Goal: Book appointment/travel/reservation

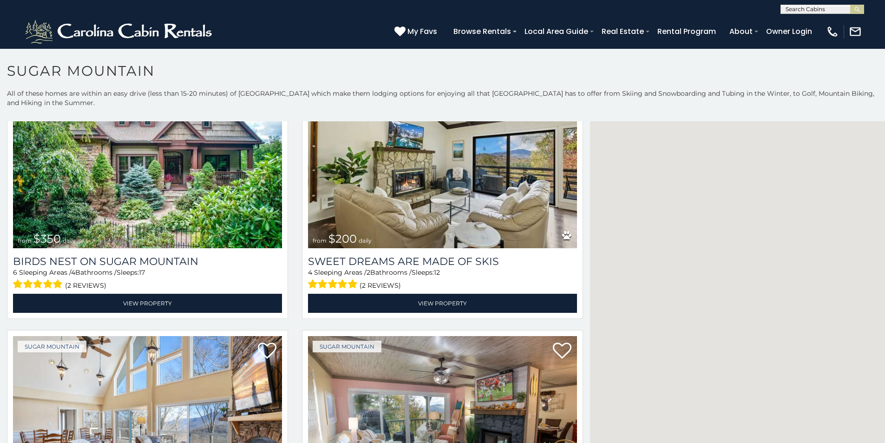
scroll to position [406, 0]
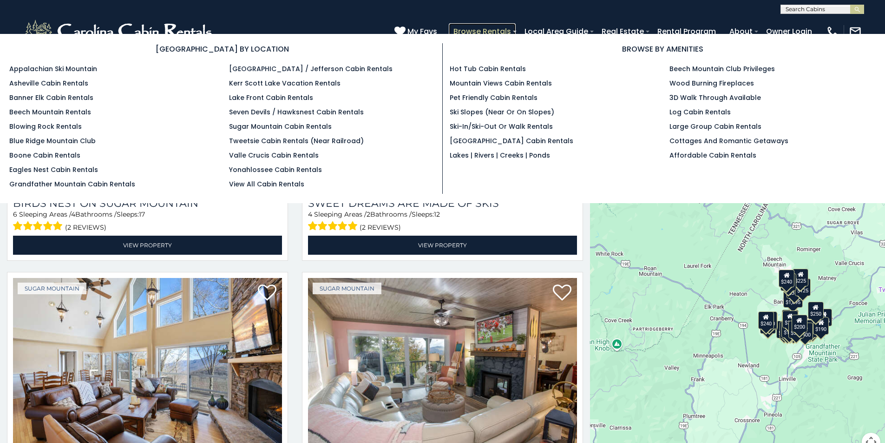
click at [516, 28] on link "Browse Rentals" at bounding box center [482, 31] width 67 height 16
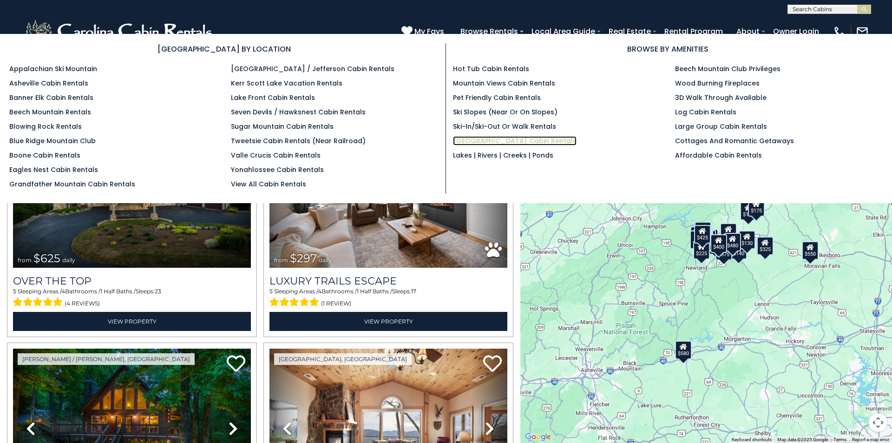
click at [462, 136] on link "[GEOGRAPHIC_DATA] Cabin Rentals" at bounding box center [515, 140] width 124 height 9
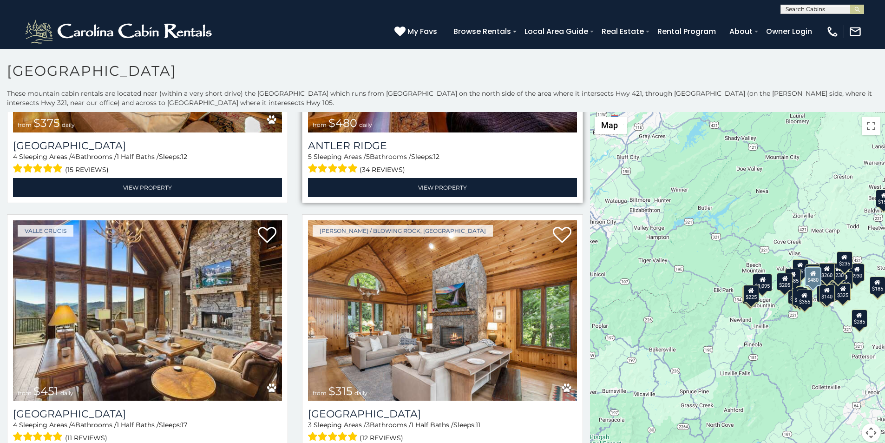
scroll to position [252, 0]
